Goal: Transaction & Acquisition: Obtain resource

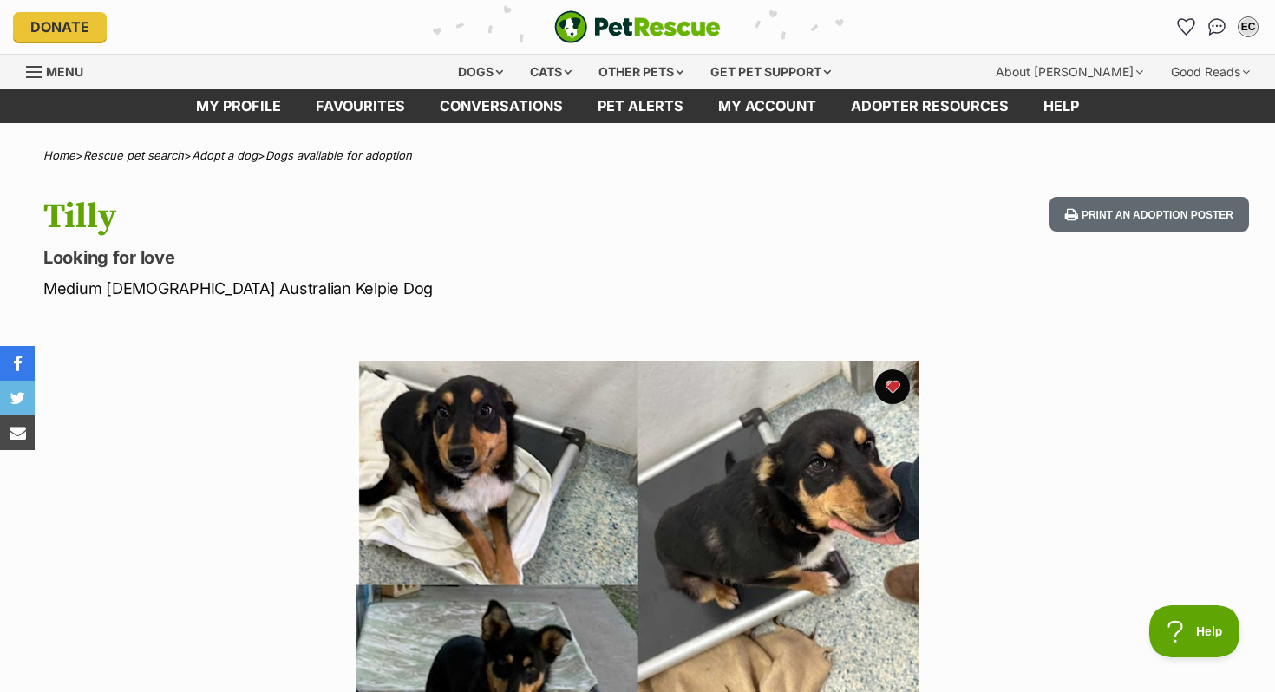
click at [630, 69] on div "Other pets" at bounding box center [640, 72] width 109 height 35
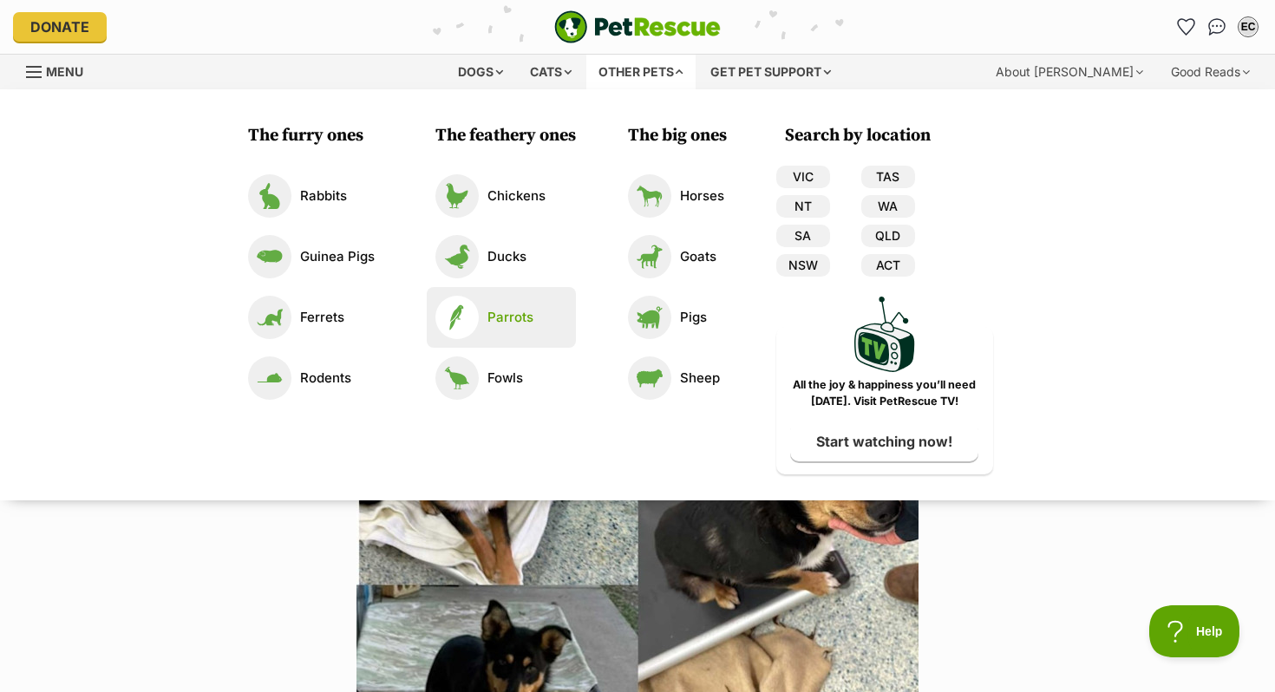
click at [506, 318] on p "Parrots" at bounding box center [510, 318] width 46 height 20
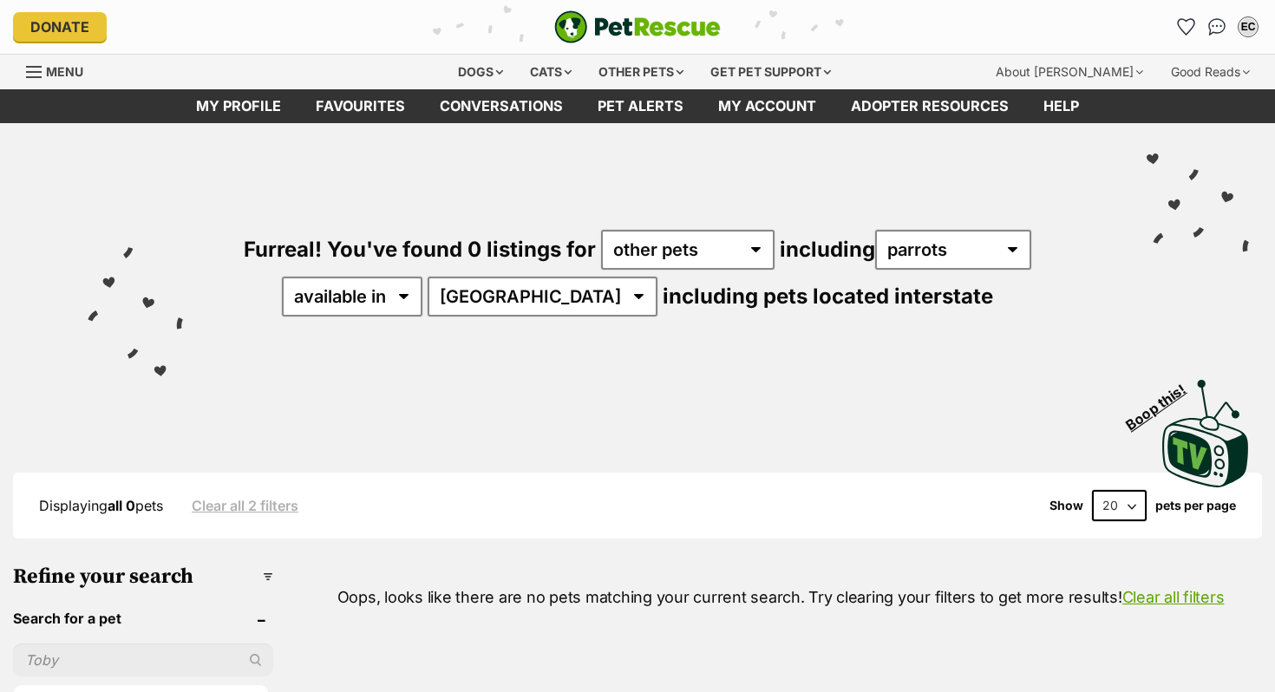
click at [556, 276] on div "Furreal! You've found 0 listings for any type of pet cats dogs other pets inclu…" at bounding box center [637, 243] width 1223 height 241
click at [559, 281] on select "[GEOGRAPHIC_DATA]" at bounding box center [542, 297] width 230 height 40
click at [573, 300] on select "[GEOGRAPHIC_DATA]" at bounding box center [542, 297] width 230 height 40
click at [962, 241] on select "all other pets Birds Chickens Cows Ducks Ferrets Fowls Goats Guinea Pigs Horses…" at bounding box center [953, 250] width 156 height 40
select select "Birds"
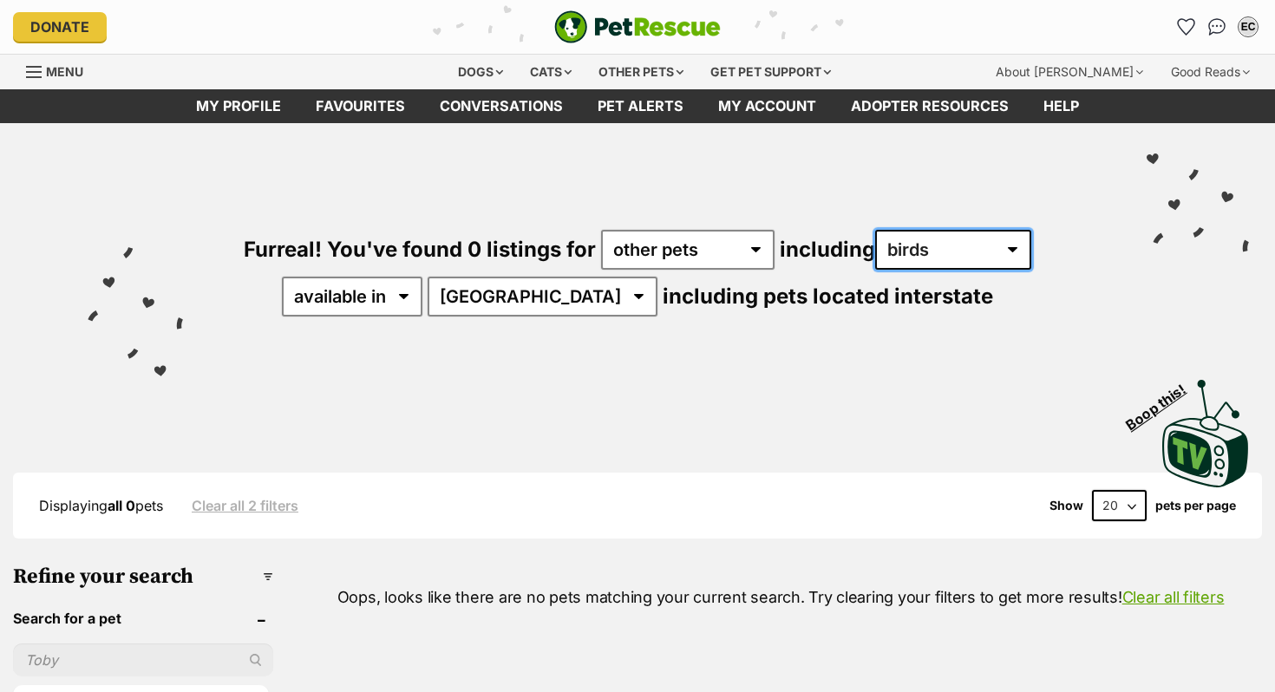
click at [875, 230] on select "all other pets Birds Chickens Cows Ducks Ferrets Fowls Goats Guinea Pigs Horses…" at bounding box center [953, 250] width 156 height 40
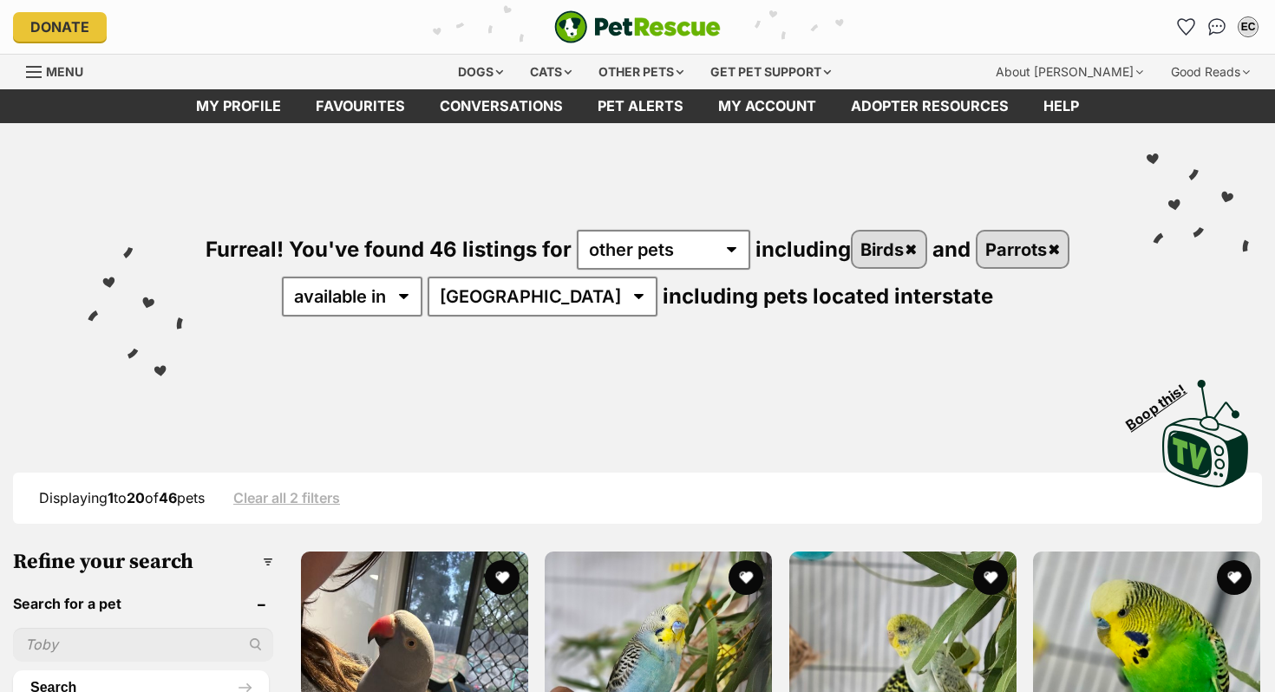
select select "VIC"
click at [483, 277] on select "Australia NSW QLD SA VIC" at bounding box center [542, 297] width 230 height 40
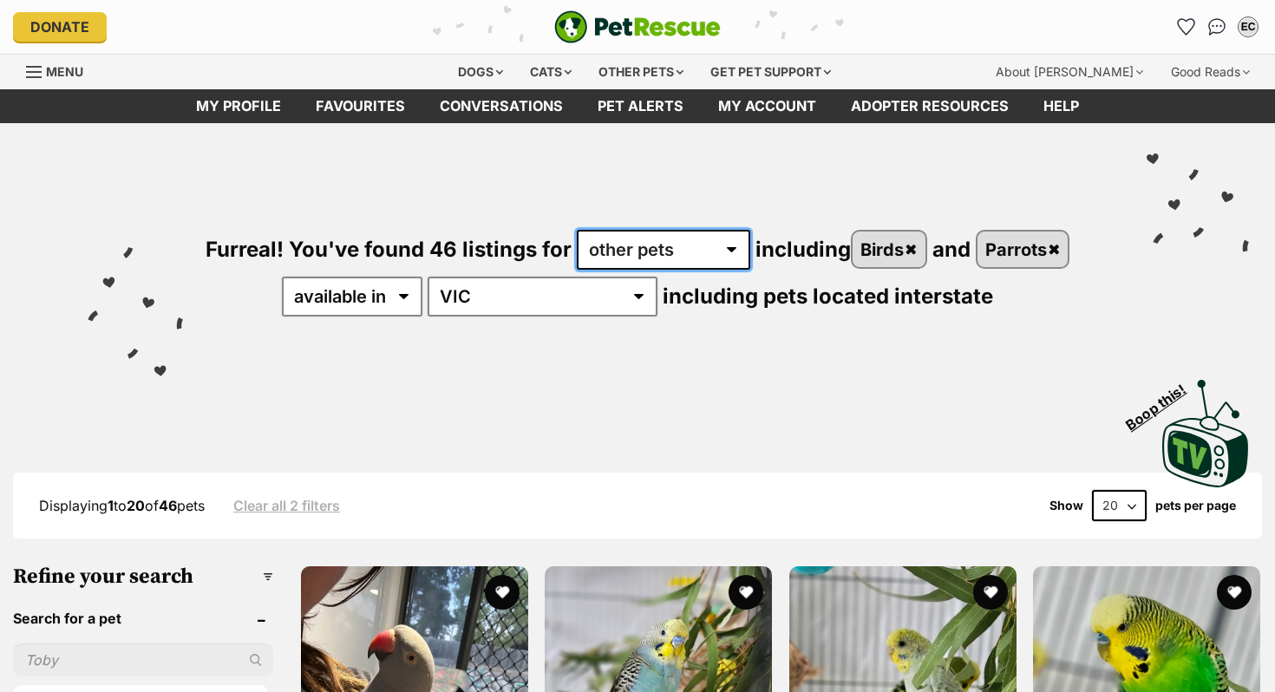
click at [577, 251] on select "any type of pet cats dogs other pets" at bounding box center [663, 250] width 173 height 40
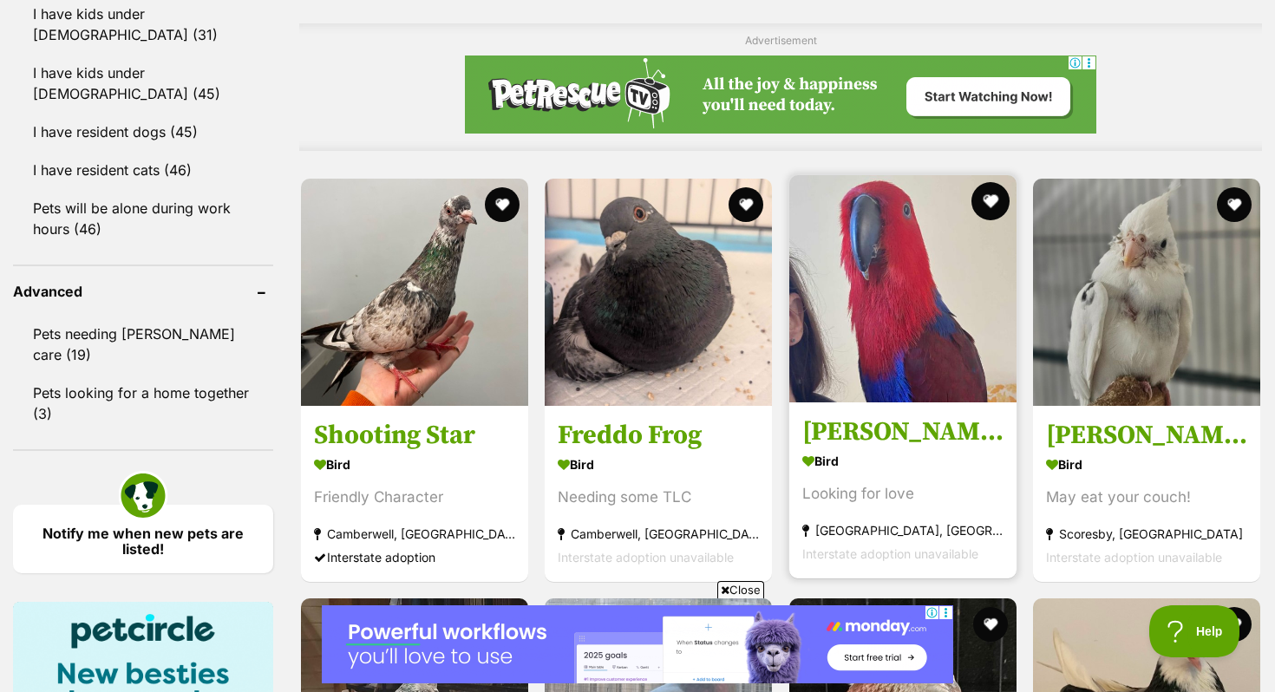
click at [993, 202] on button "favourite" at bounding box center [990, 201] width 38 height 38
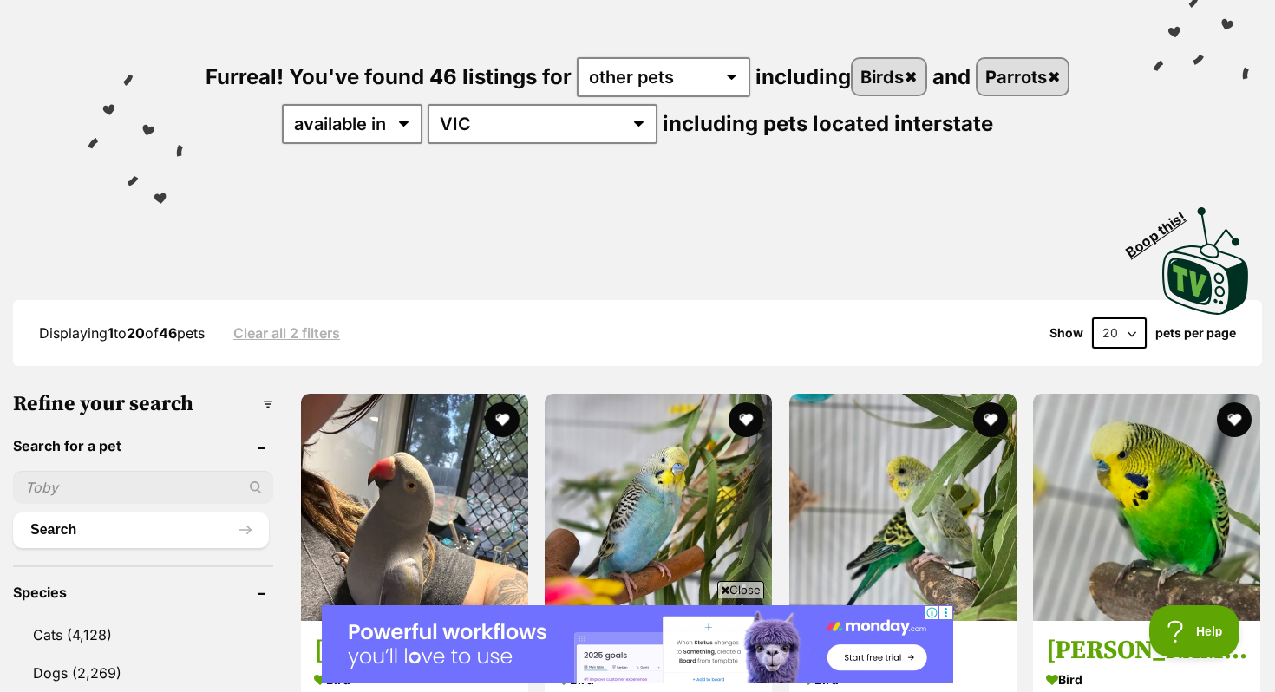
scroll to position [326, 0]
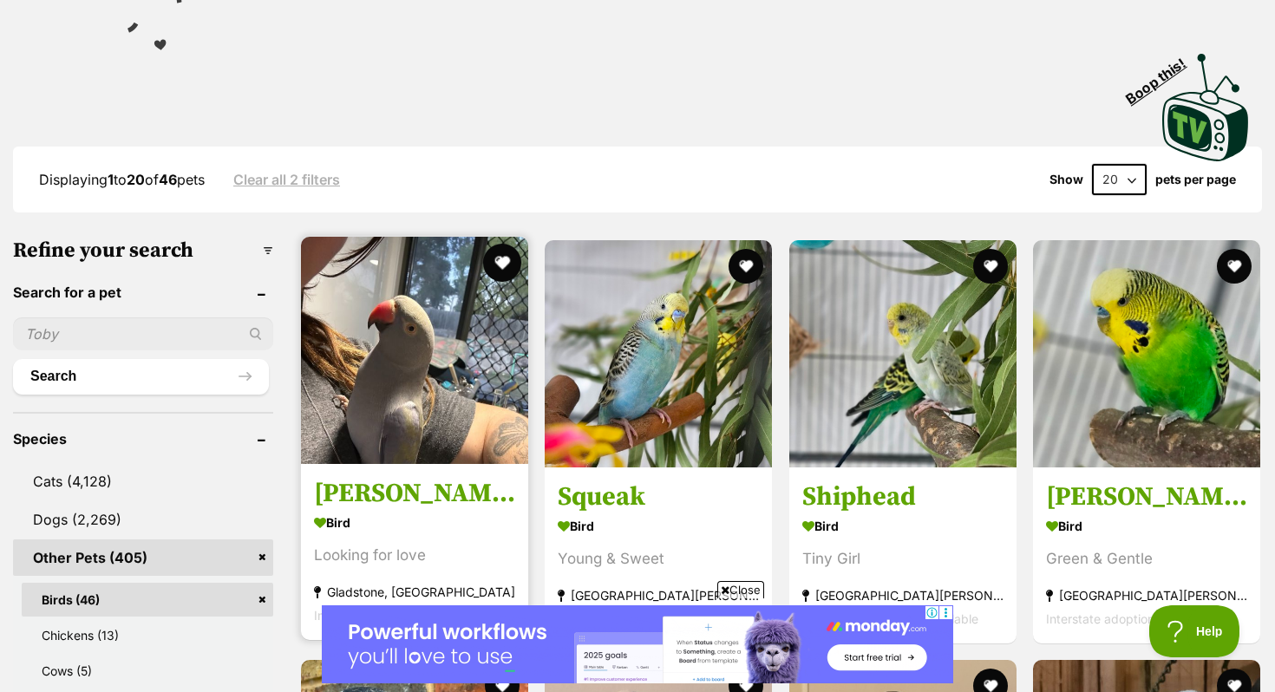
click at [498, 261] on button "favourite" at bounding box center [502, 263] width 38 height 38
click at [484, 409] on img at bounding box center [414, 350] width 227 height 227
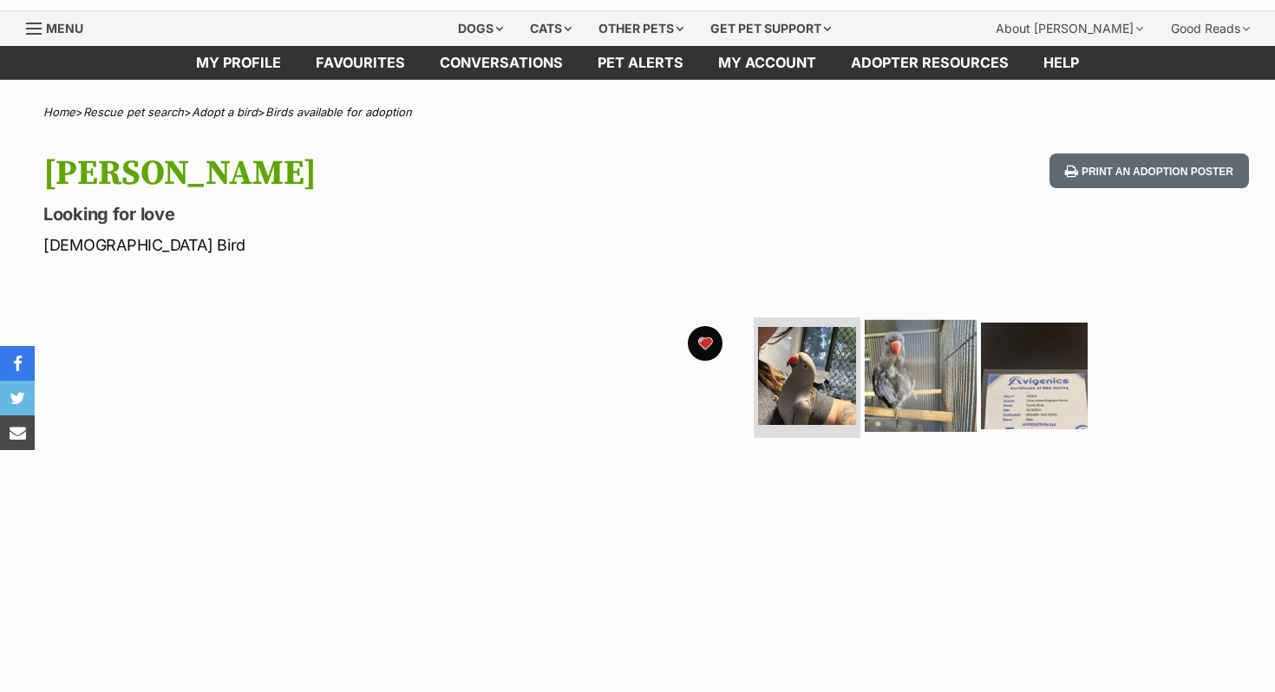
click at [949, 386] on img at bounding box center [920, 375] width 112 height 112
click at [928, 394] on img at bounding box center [920, 375] width 112 height 112
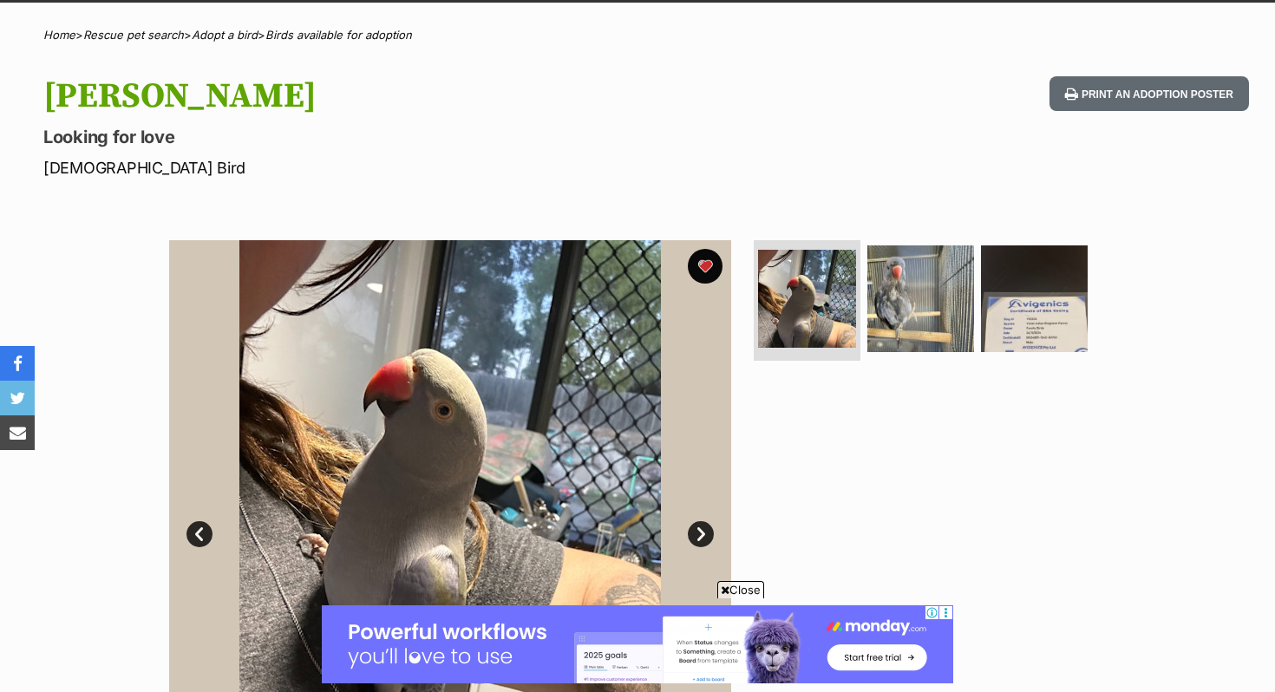
scroll to position [160, 0]
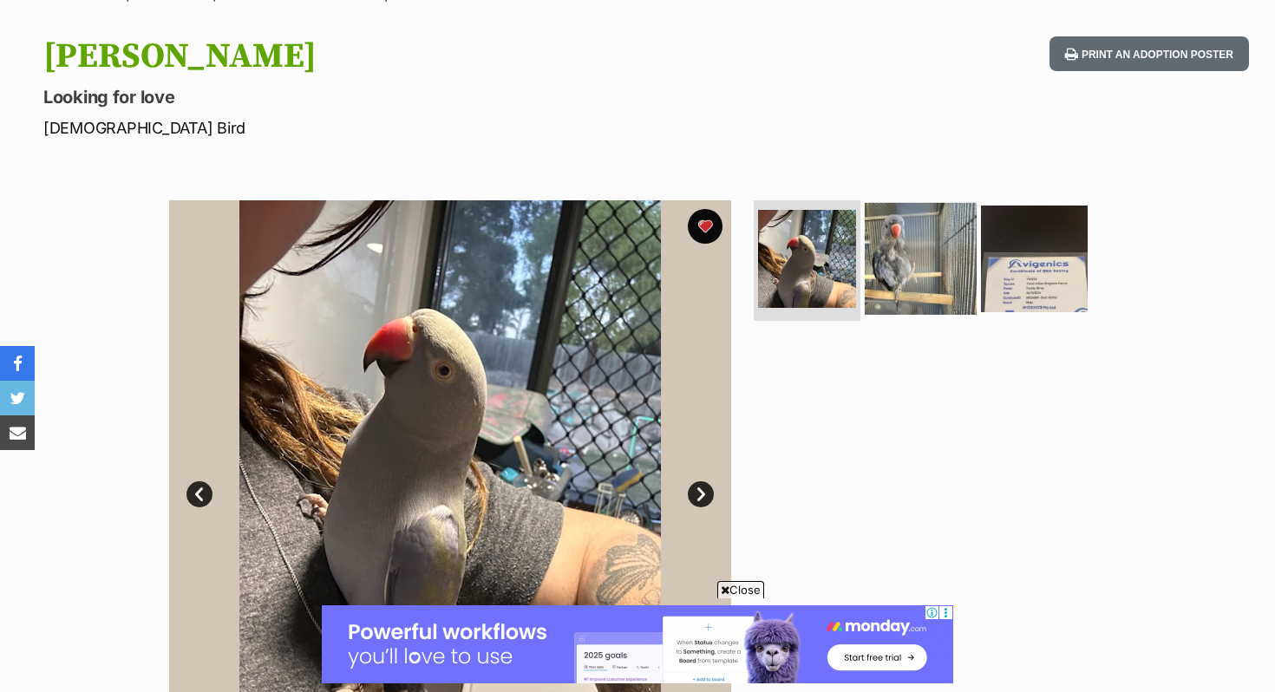
click at [865, 285] on img at bounding box center [920, 258] width 112 height 112
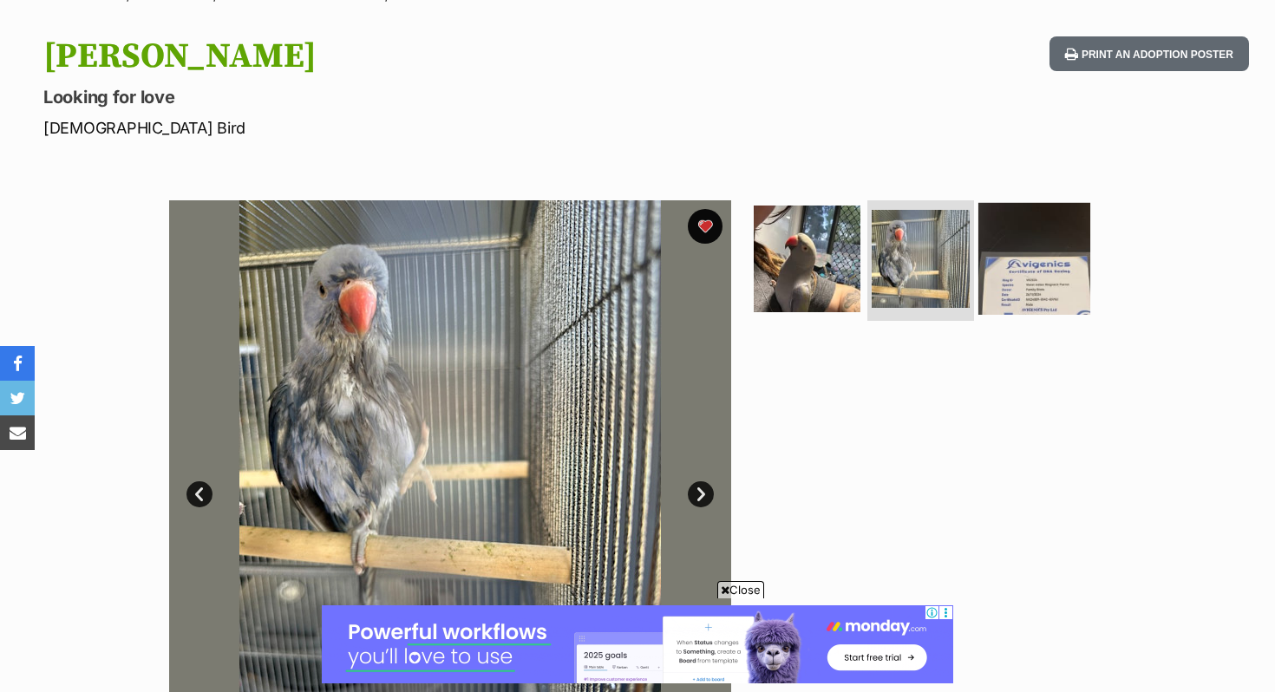
click at [1041, 283] on img at bounding box center [1034, 258] width 112 height 112
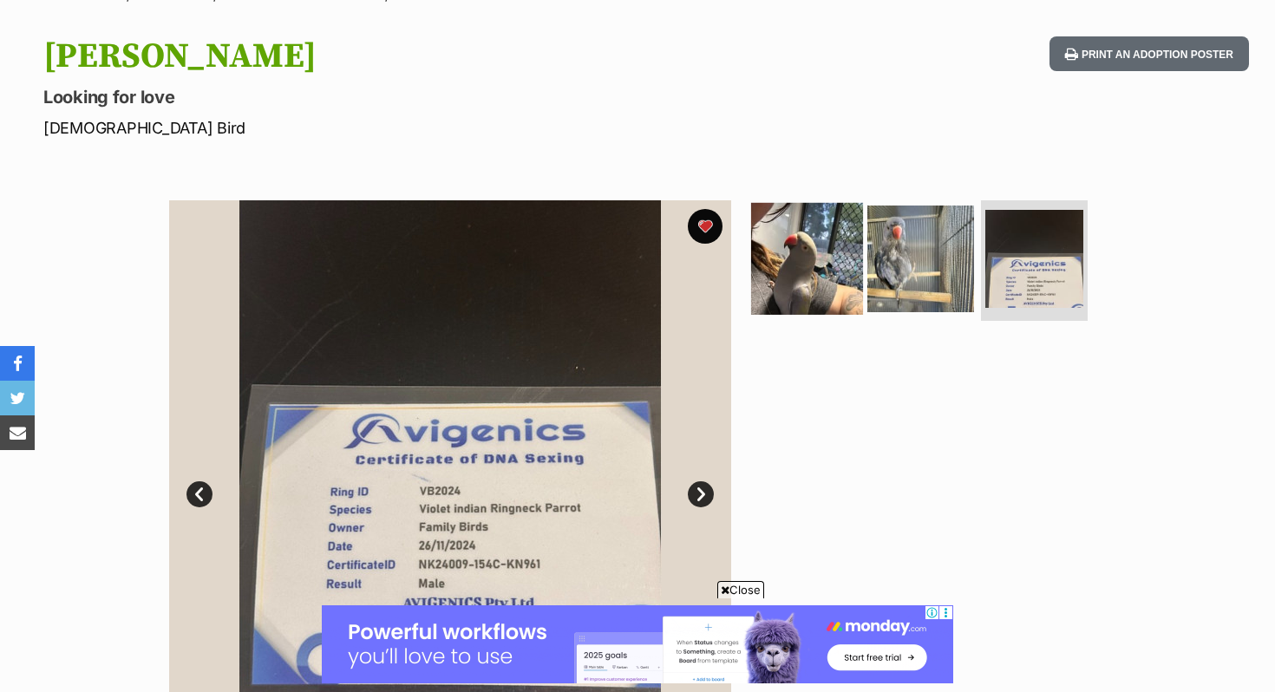
click at [811, 264] on img at bounding box center [807, 258] width 112 height 112
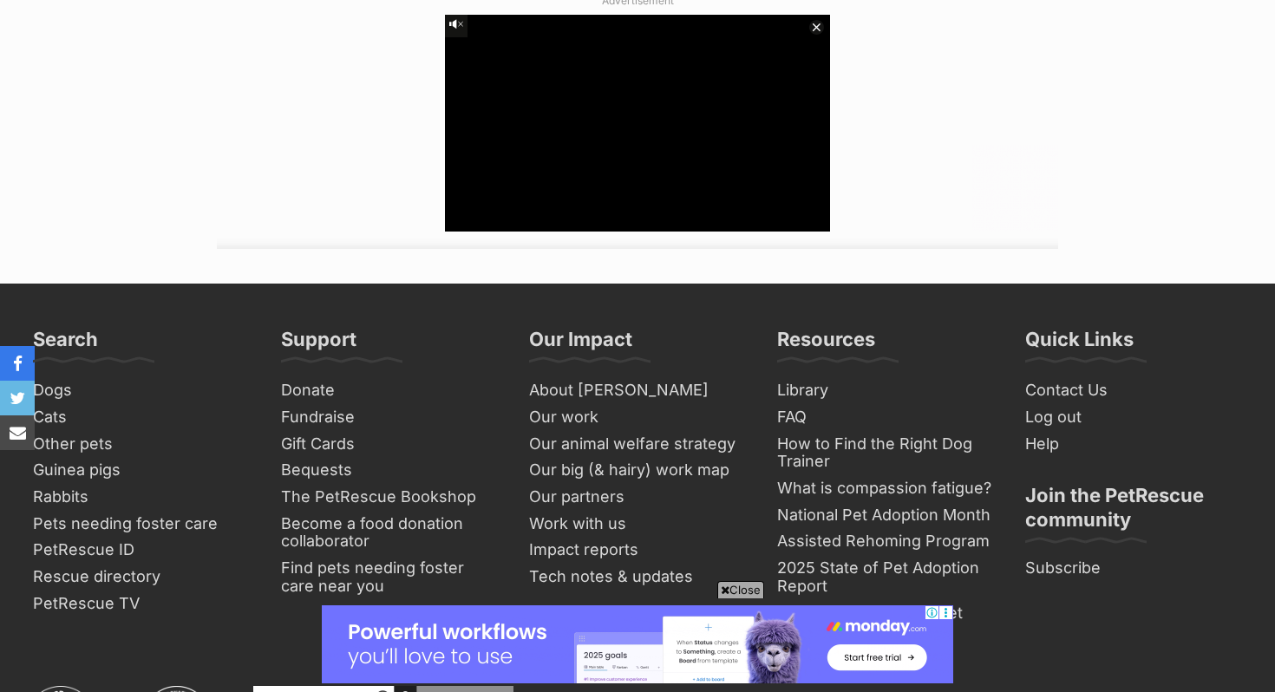
scroll to position [1660, 0]
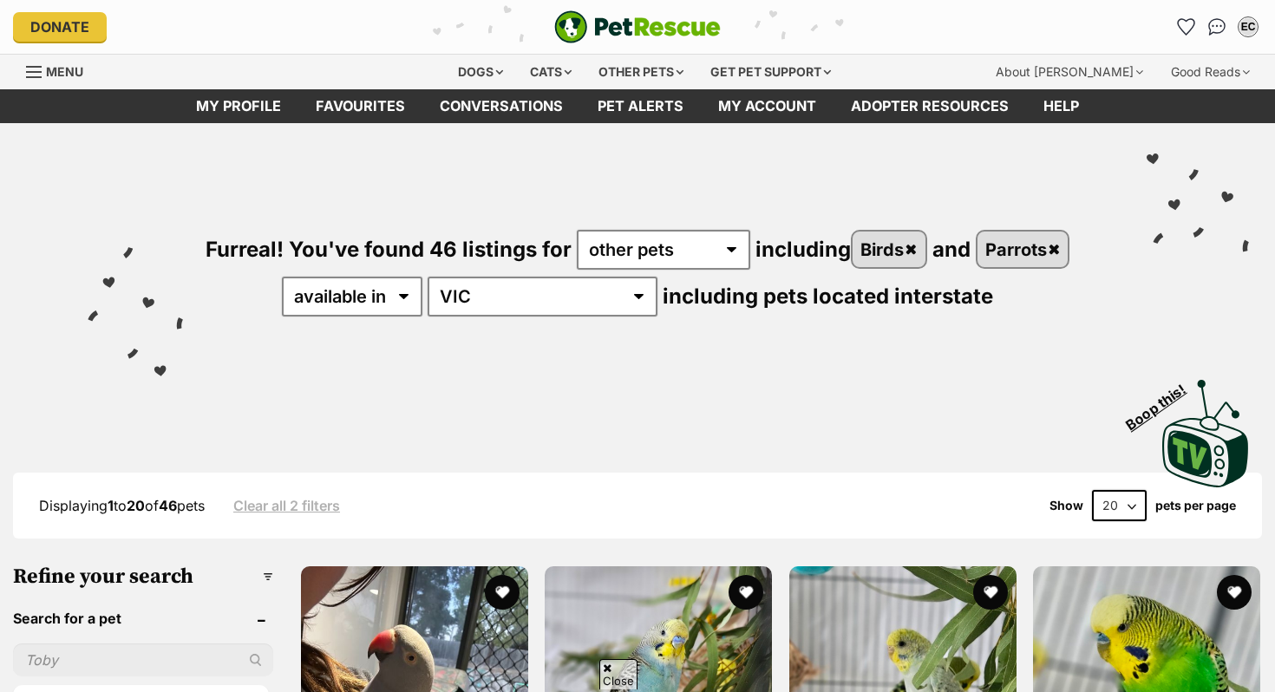
select select "VIC"
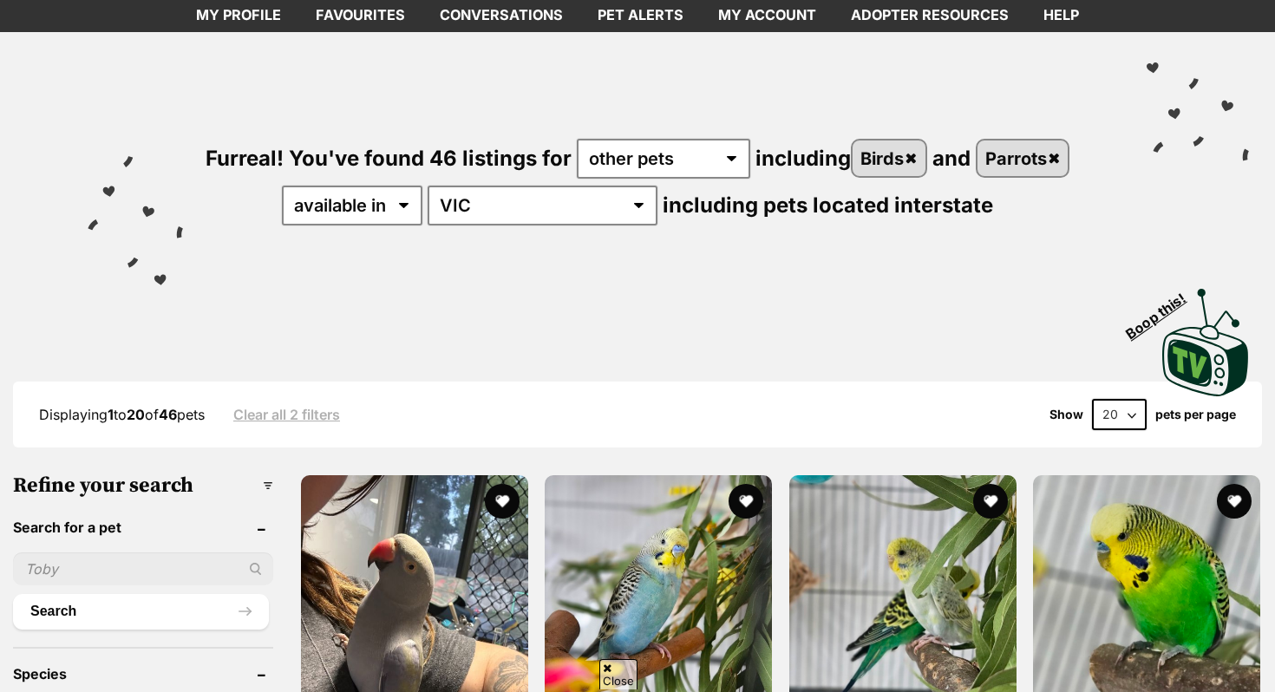
scroll to position [50, 0]
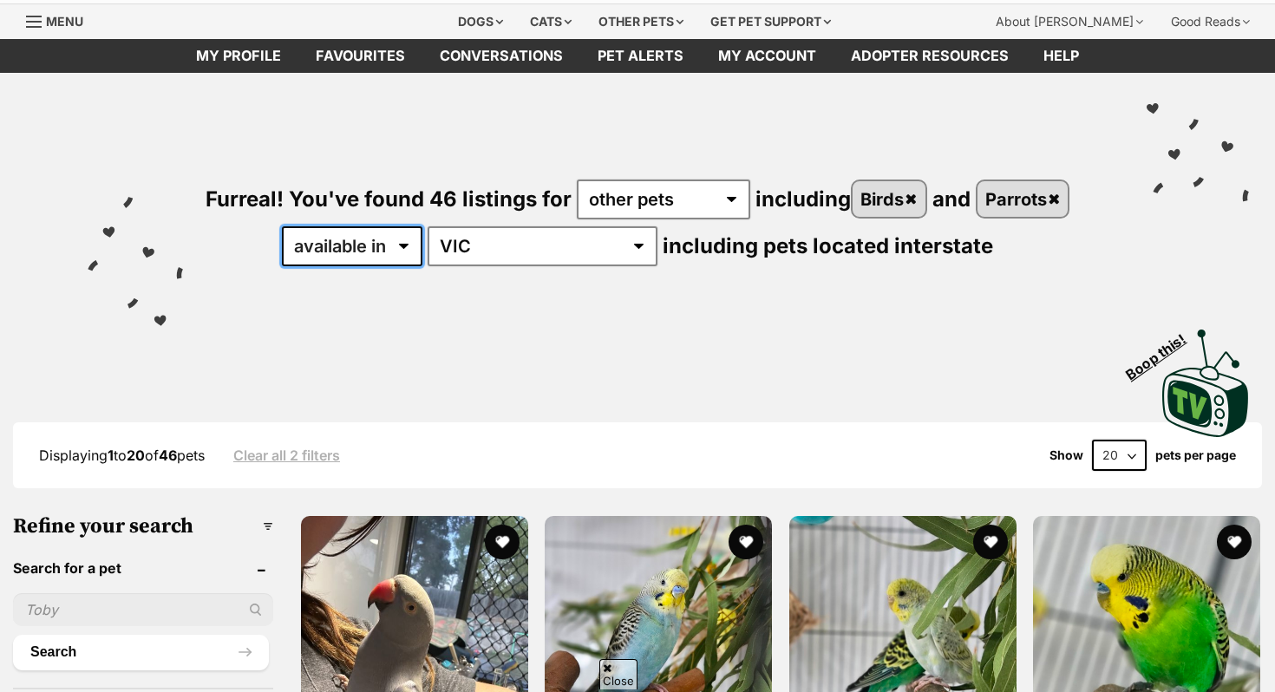
click at [422, 237] on select "available in located in" at bounding box center [352, 246] width 140 height 40
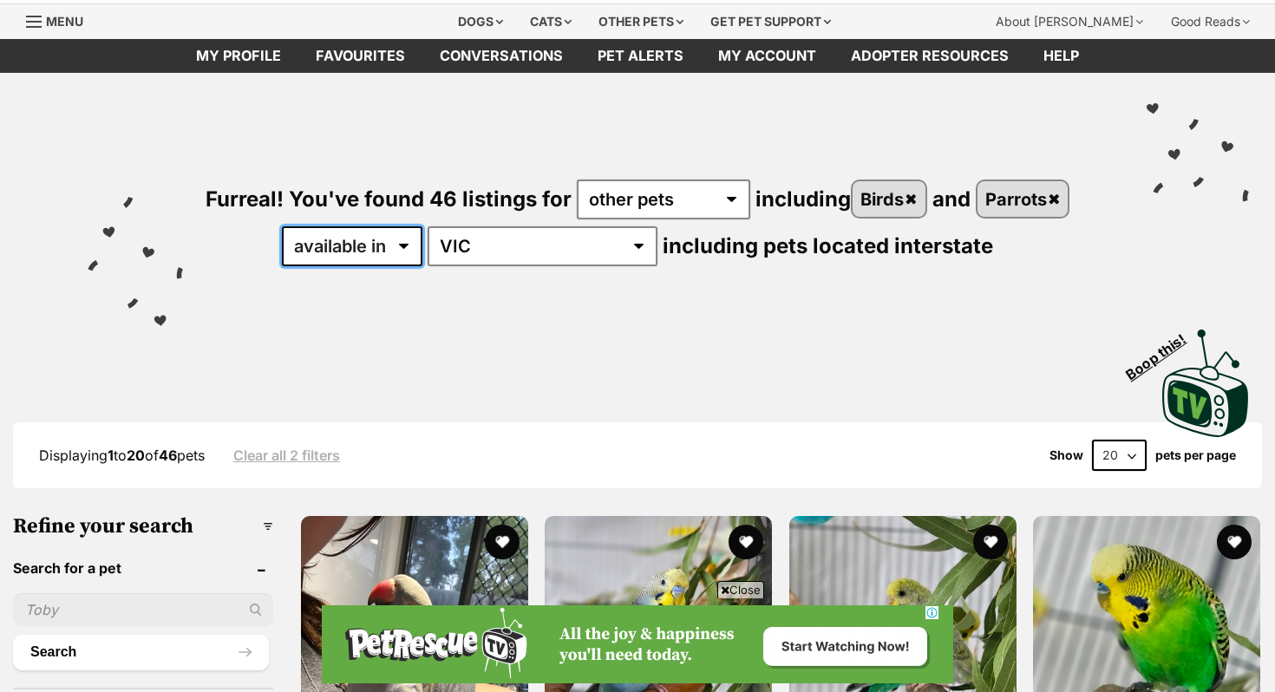
scroll to position [0, 0]
select select "disabled"
click at [335, 226] on select "available in located in" at bounding box center [352, 246] width 140 height 40
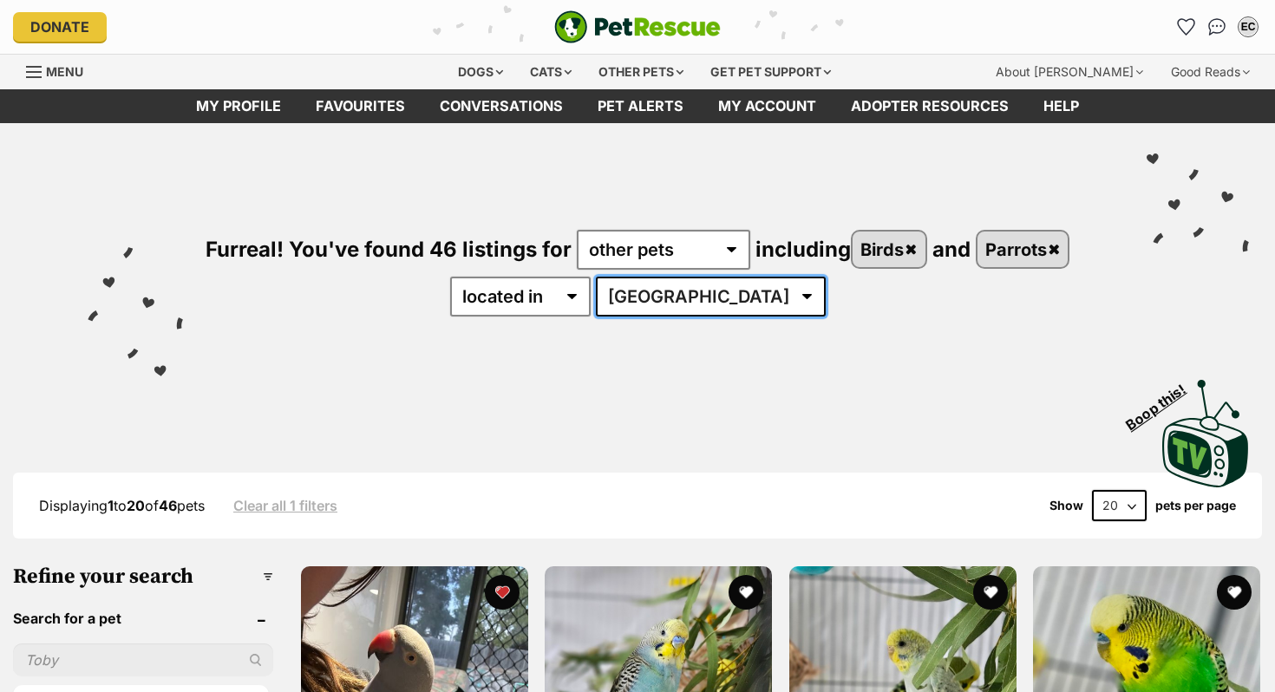
click at [732, 297] on select "[GEOGRAPHIC_DATA] [GEOGRAPHIC_DATA] QLD [GEOGRAPHIC_DATA]" at bounding box center [711, 297] width 230 height 40
select select "VIC"
click at [649, 277] on select "[GEOGRAPHIC_DATA] [GEOGRAPHIC_DATA] QLD [GEOGRAPHIC_DATA]" at bounding box center [711, 297] width 230 height 40
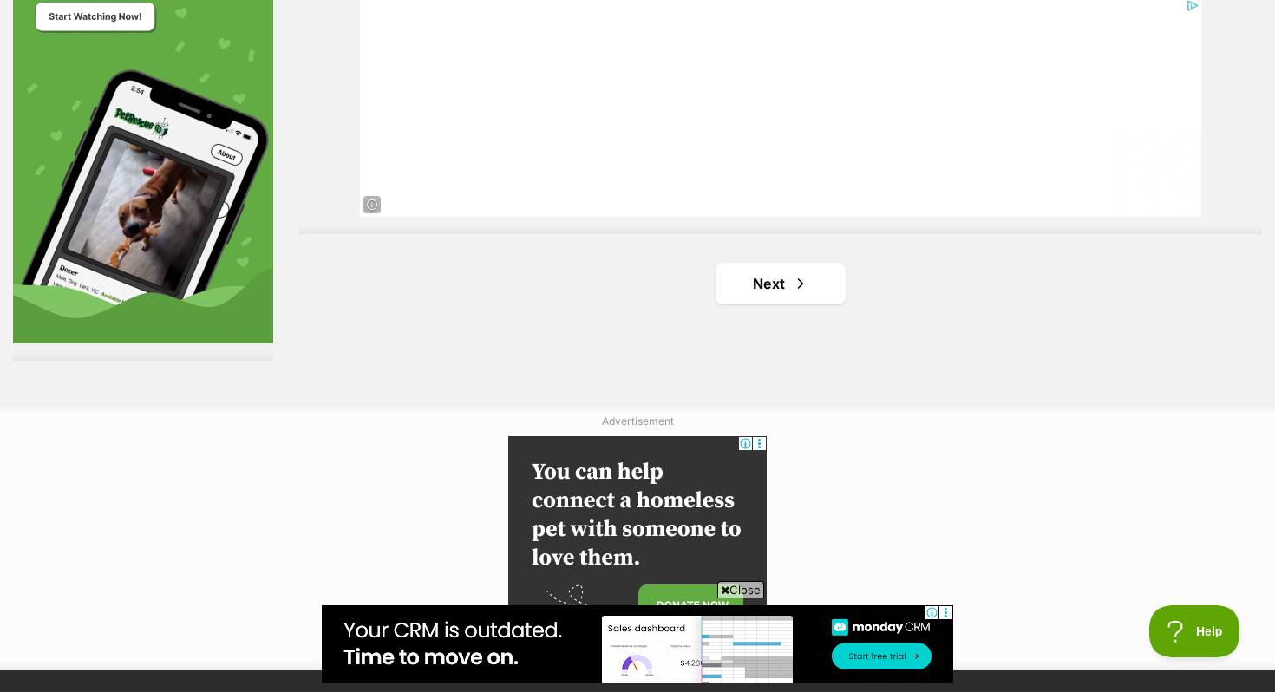
scroll to position [3180, 0]
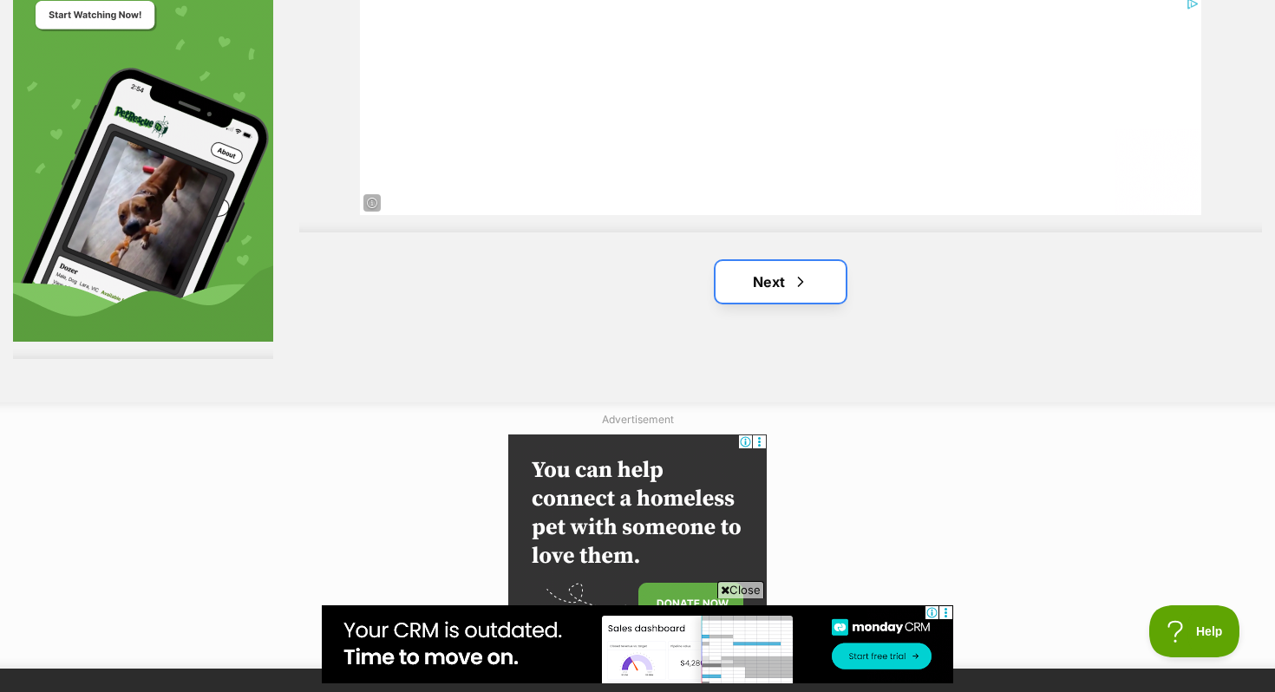
click at [800, 289] on span "Next page" at bounding box center [800, 281] width 17 height 21
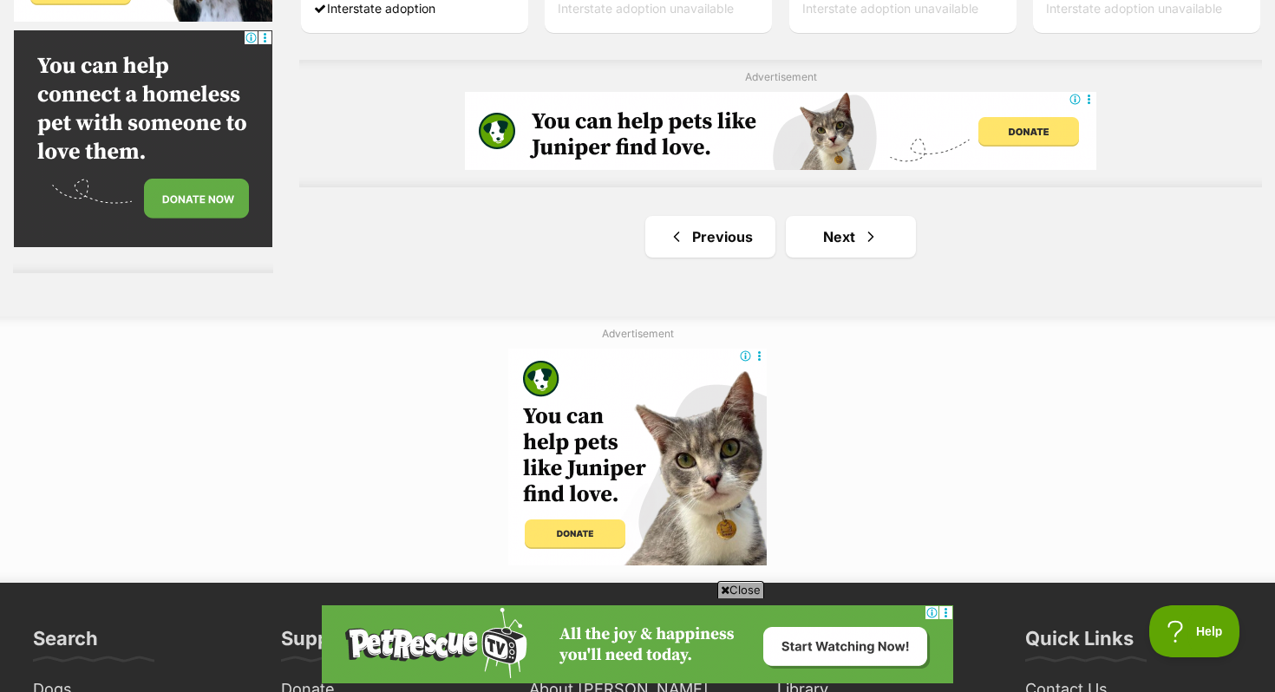
scroll to position [3233, 0]
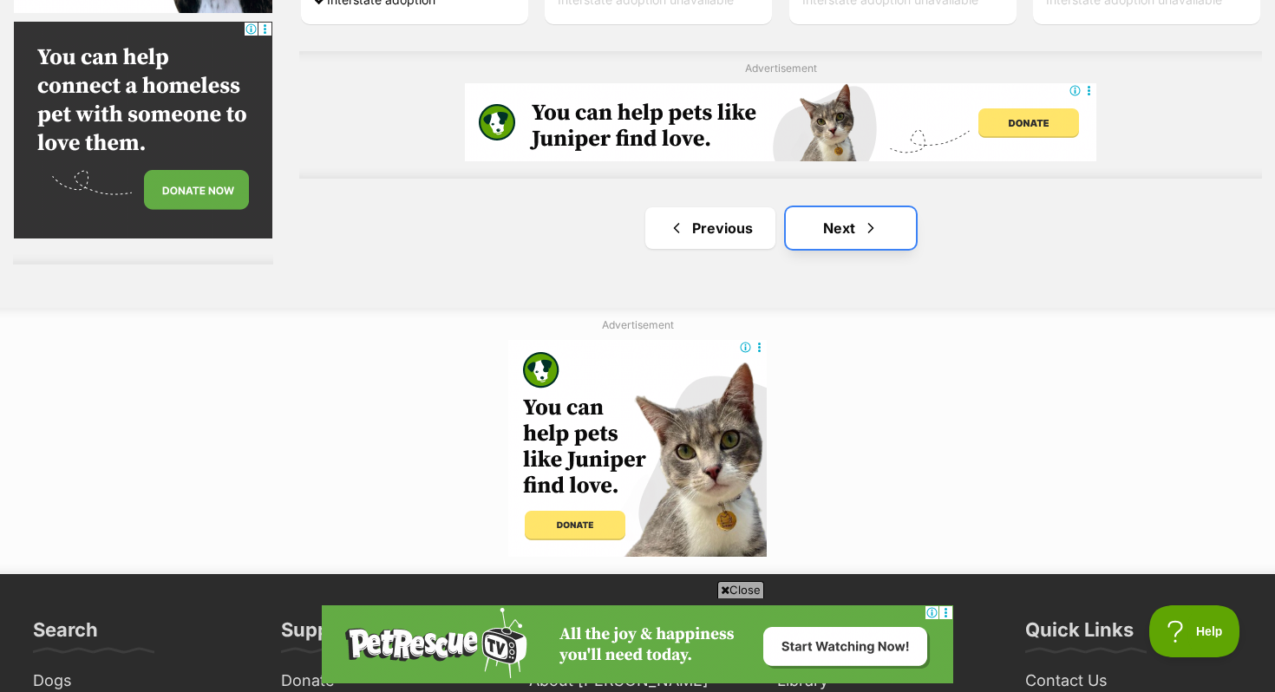
click at [877, 235] on span "Next page" at bounding box center [870, 228] width 17 height 21
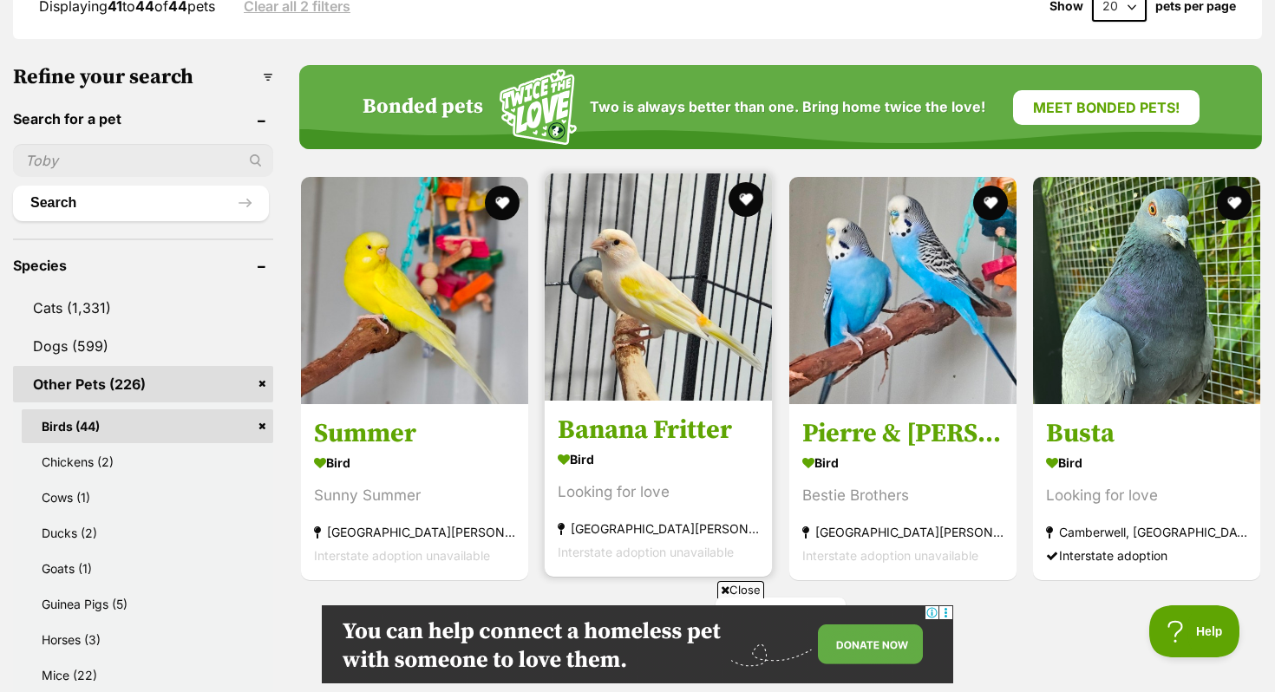
scroll to position [502, 0]
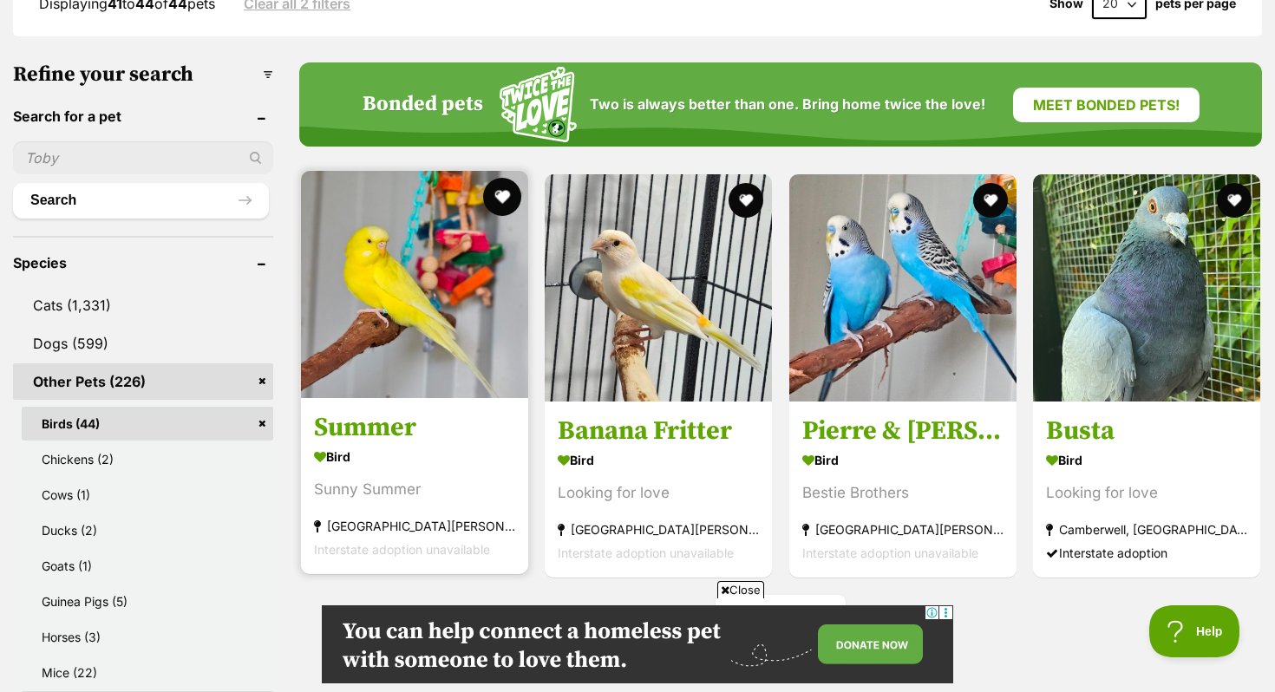
click at [506, 200] on button "favourite" at bounding box center [502, 197] width 38 height 38
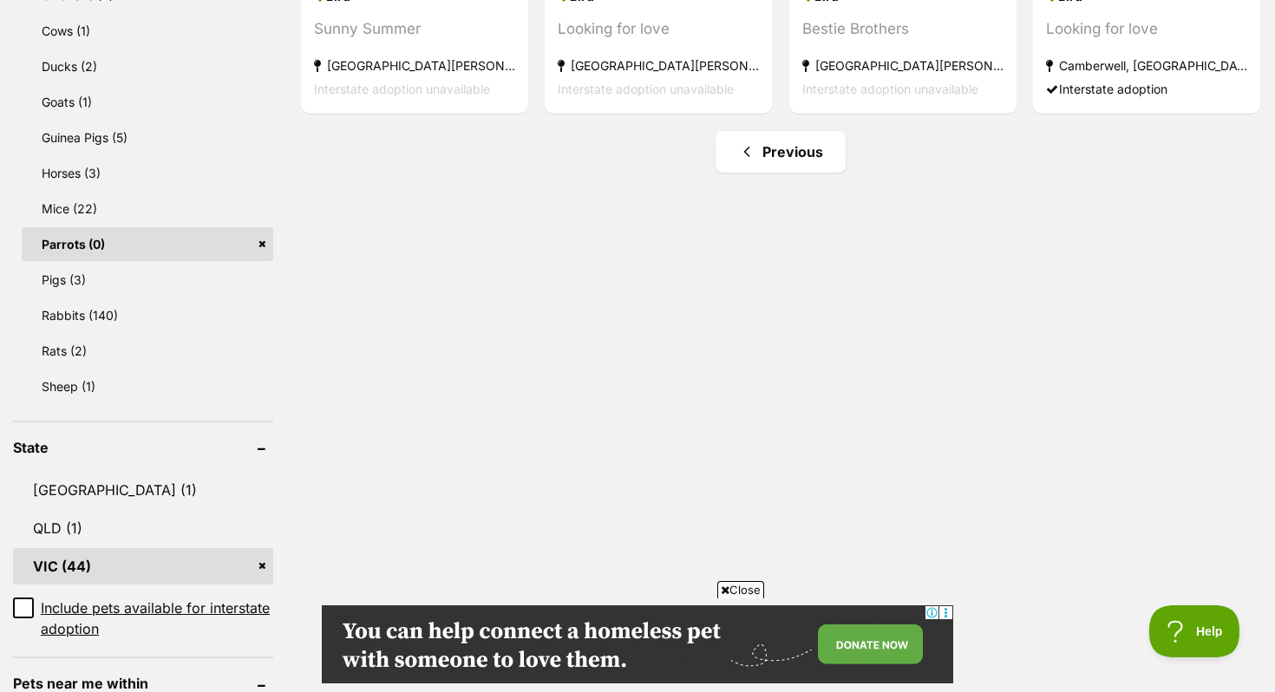
scroll to position [968, 0]
